Goal: Transaction & Acquisition: Purchase product/service

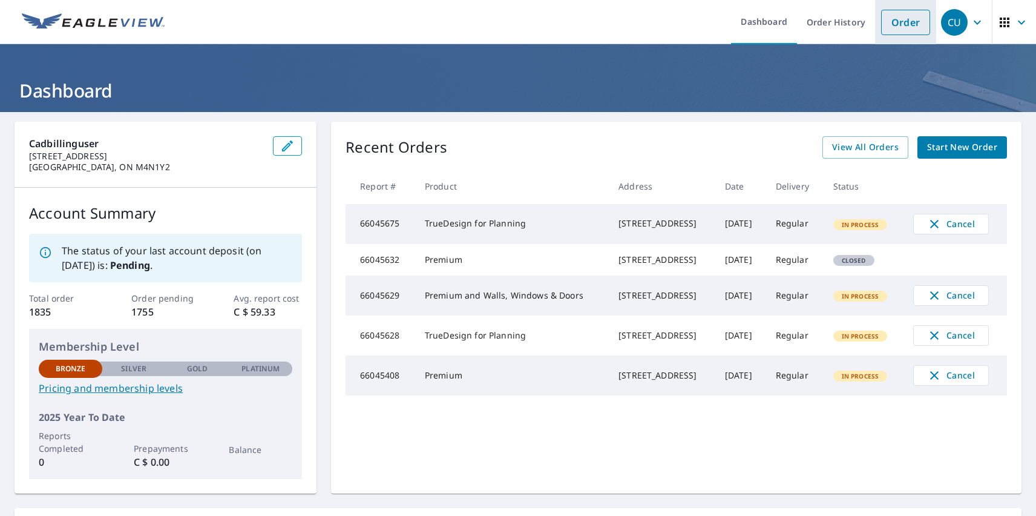
click at [897, 22] on link "Order" at bounding box center [905, 22] width 49 height 25
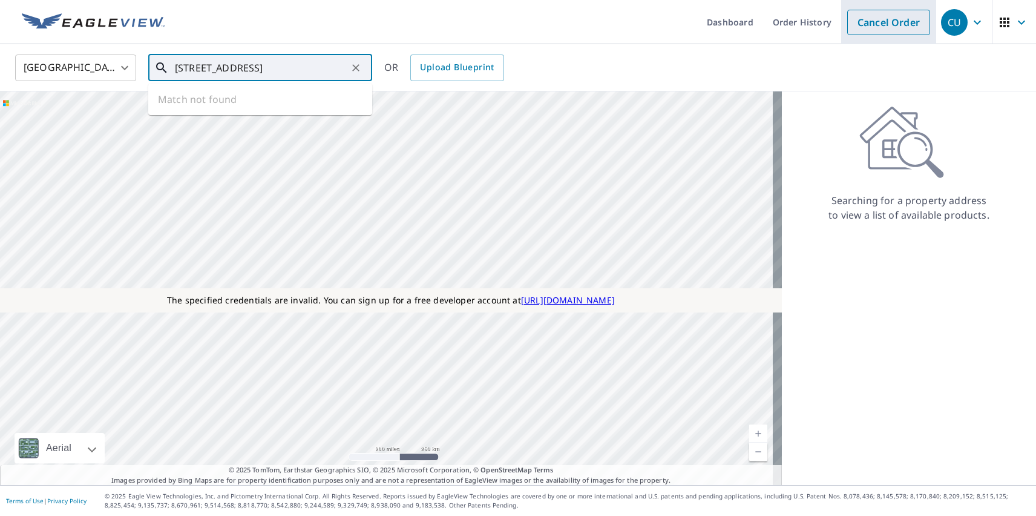
type input "[STREET_ADDRESS]"
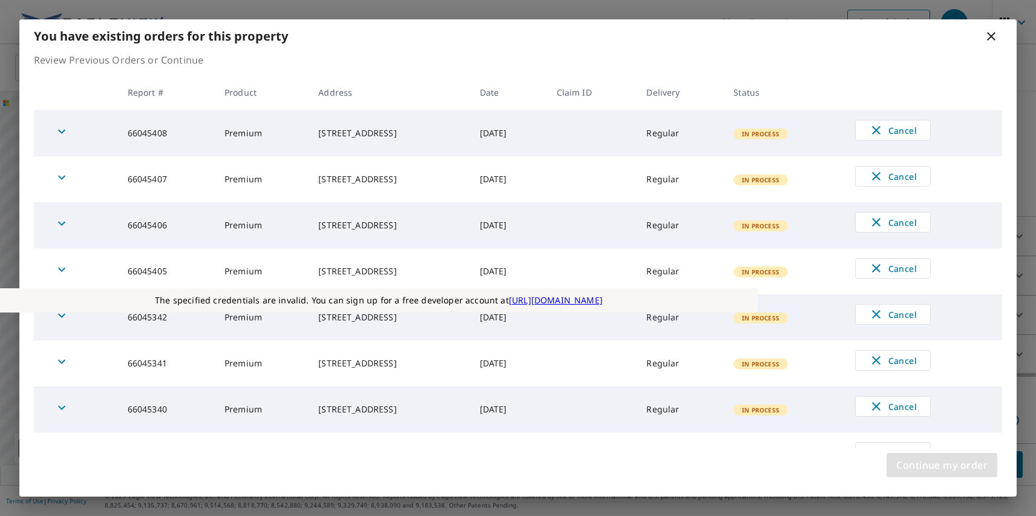
click at [942, 465] on span "Continue my order" at bounding box center [942, 464] width 91 height 17
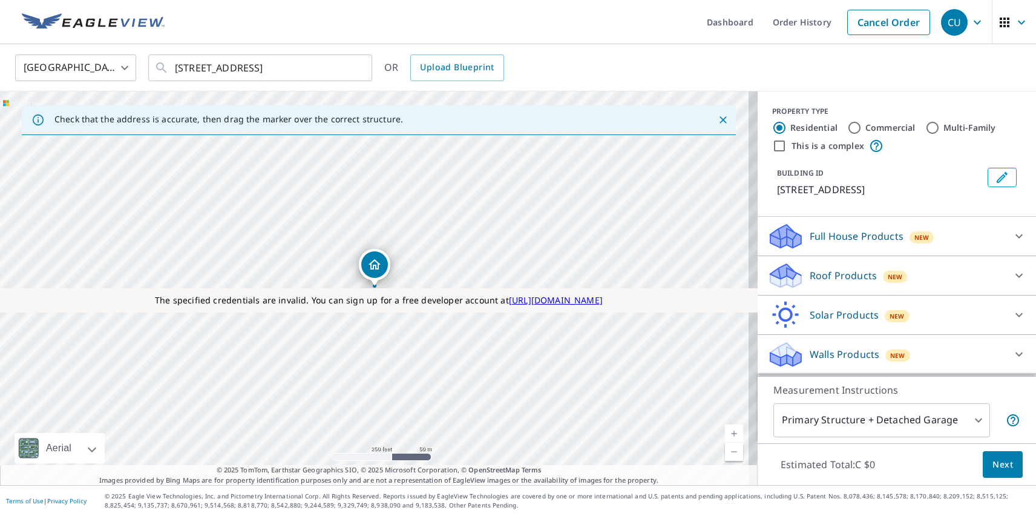
click at [833, 275] on p "Roof Products" at bounding box center [843, 275] width 67 height 15
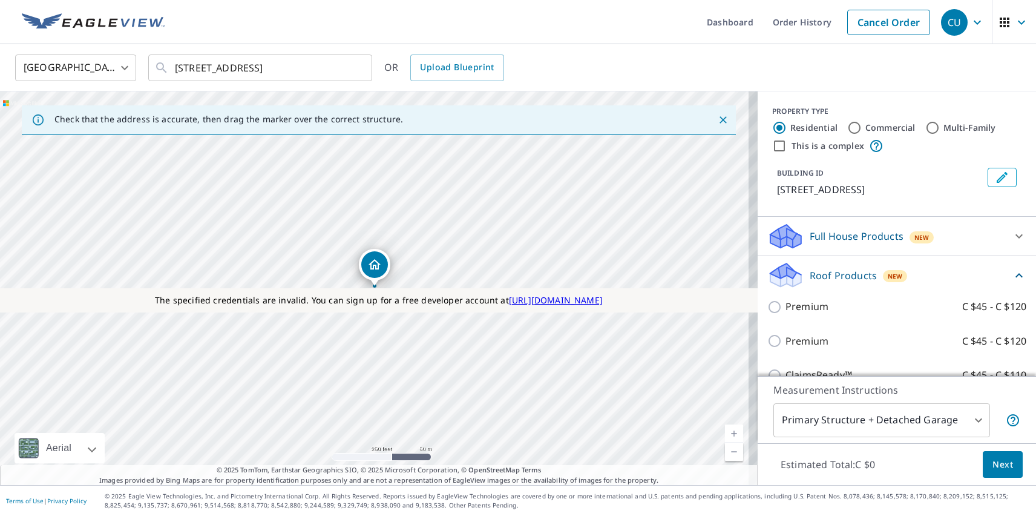
click at [797, 341] on p "Premium" at bounding box center [807, 341] width 43 height 15
click at [786, 341] on input "Premium C $45 - C $120" at bounding box center [777, 341] width 18 height 15
checkbox input "true"
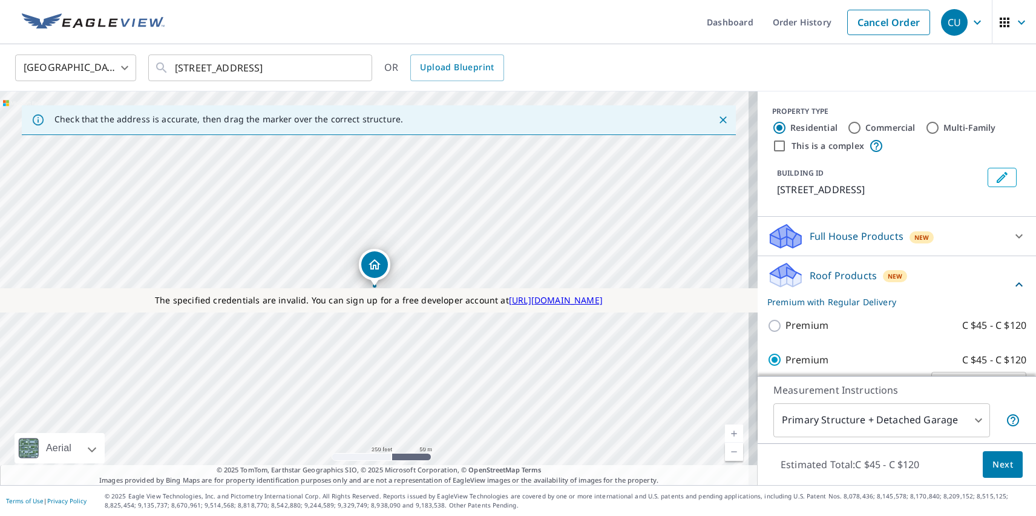
click at [994, 464] on span "Next" at bounding box center [1003, 464] width 21 height 15
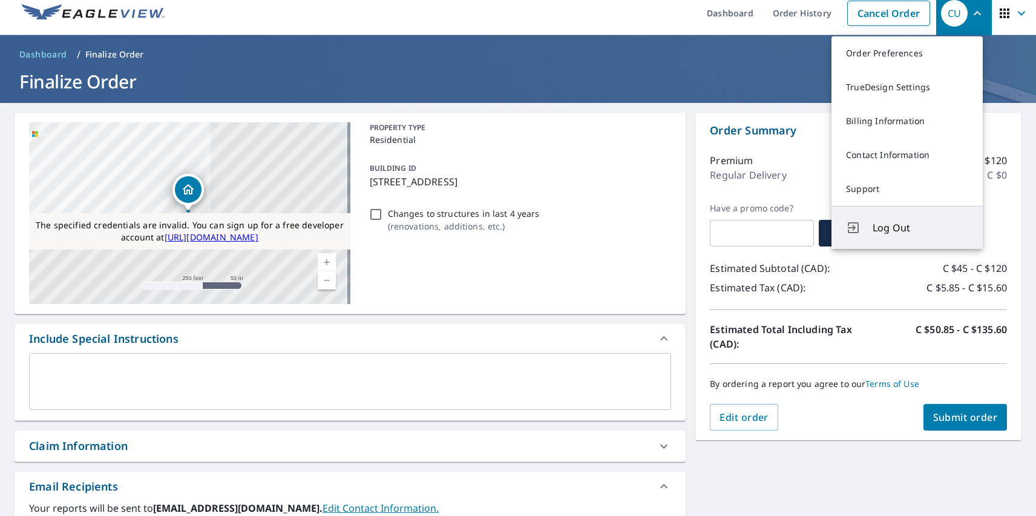
click at [921, 228] on span "Log Out" at bounding box center [921, 227] width 96 height 15
